Goal: Task Accomplishment & Management: Manage account settings

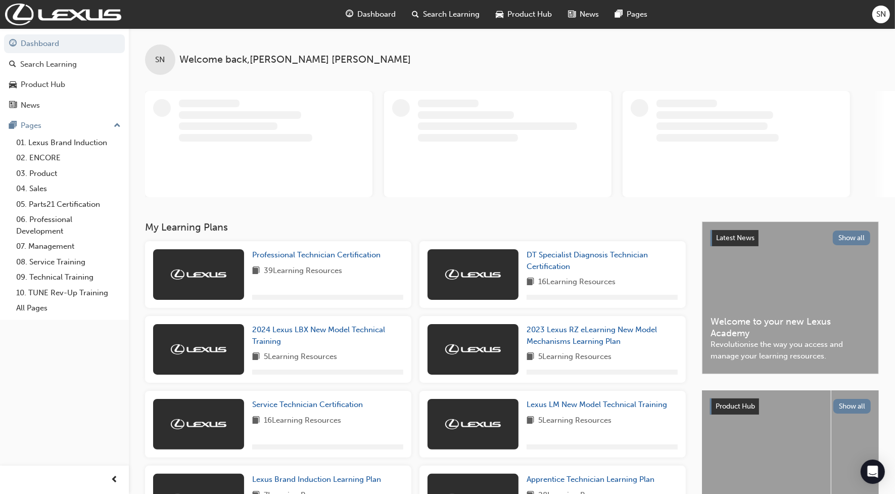
click at [878, 15] on span "SN" at bounding box center [881, 15] width 10 height 12
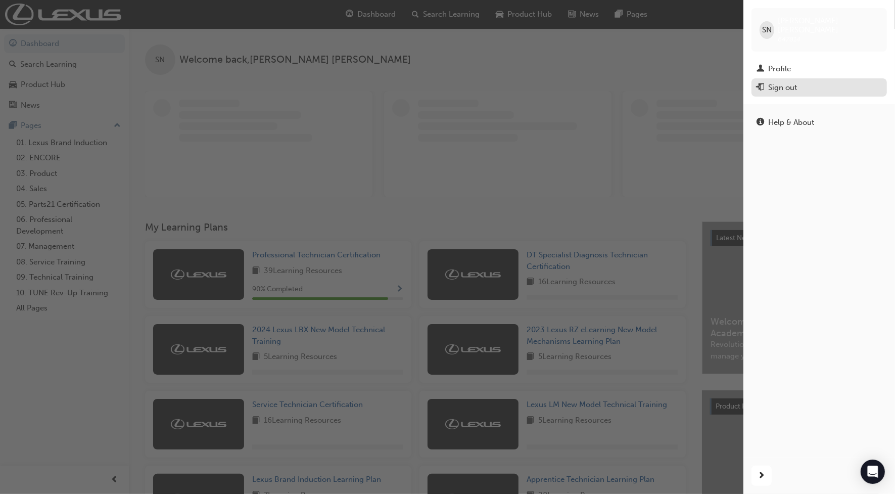
click at [792, 78] on button "Sign out" at bounding box center [818, 87] width 135 height 19
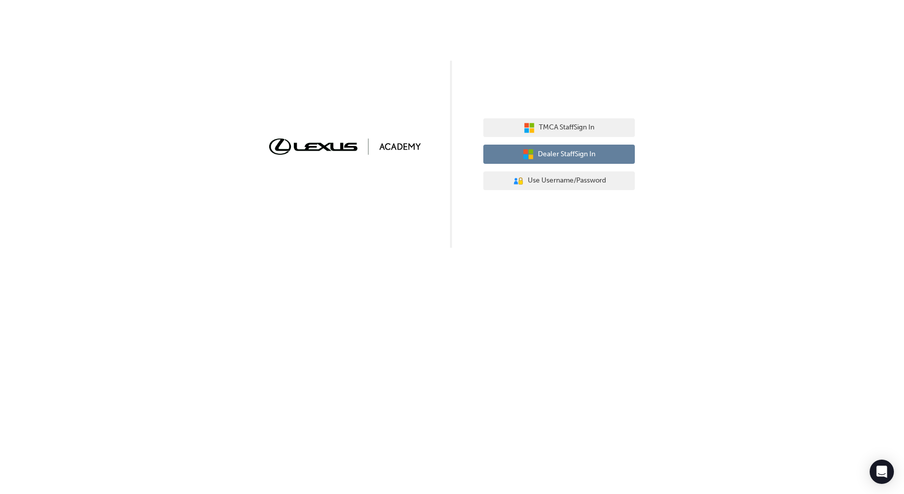
click at [547, 151] on span "Dealer Staff Sign In" at bounding box center [567, 155] width 58 height 12
